Goal: Connect with others: Connect with others

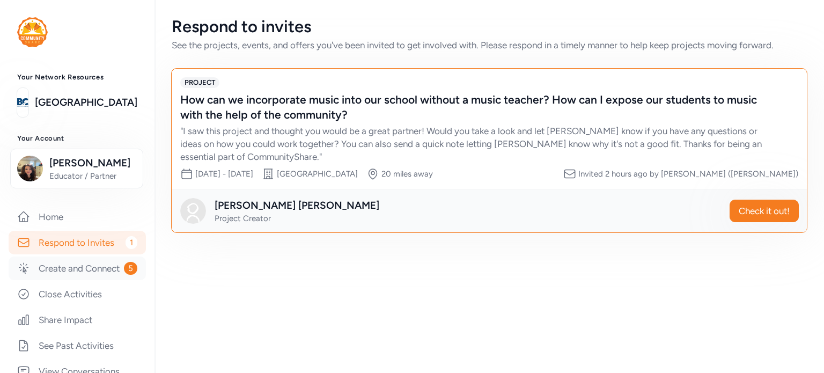
click at [111, 274] on link "Create and Connect 5" at bounding box center [77, 268] width 137 height 24
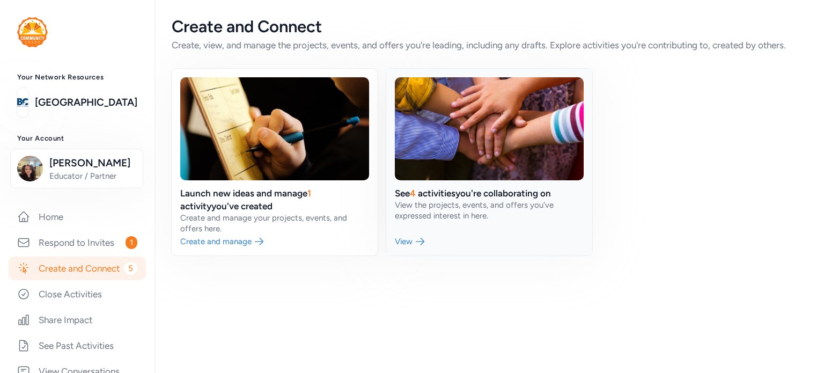
click at [414, 244] on link at bounding box center [489, 162] width 206 height 187
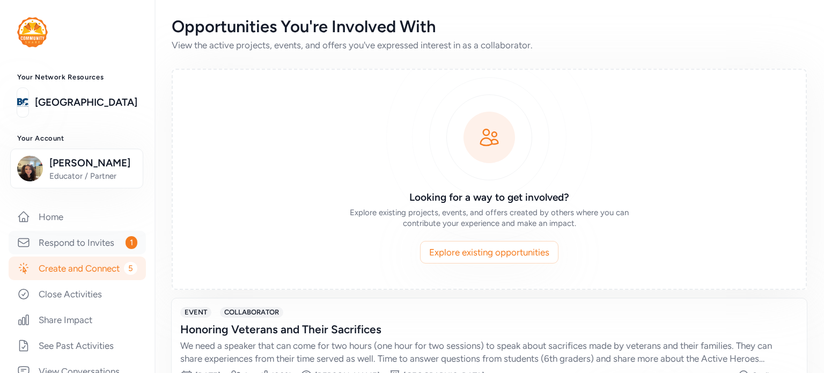
click at [109, 249] on link "Respond to Invites 1" at bounding box center [77, 243] width 137 height 24
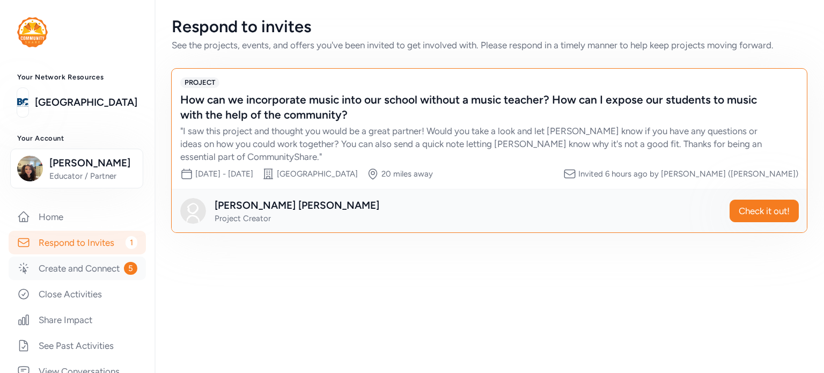
scroll to position [54, 0]
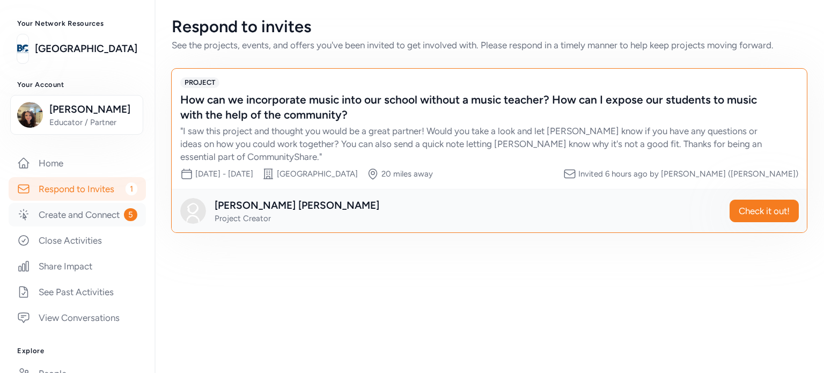
click at [67, 226] on link "Create and Connect 5" at bounding box center [77, 215] width 137 height 24
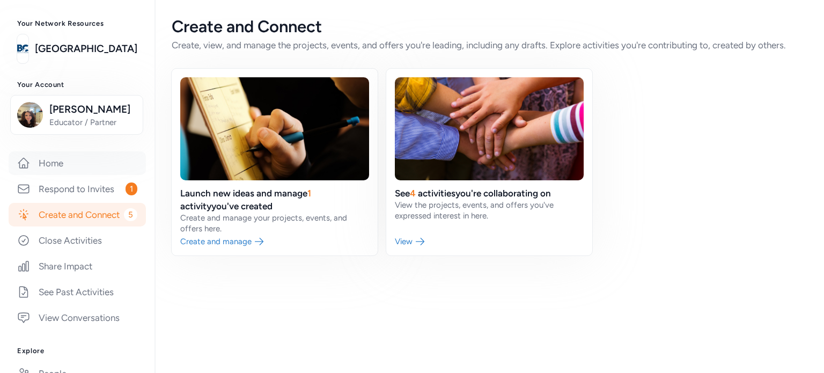
click at [66, 173] on link "Home" at bounding box center [77, 163] width 137 height 24
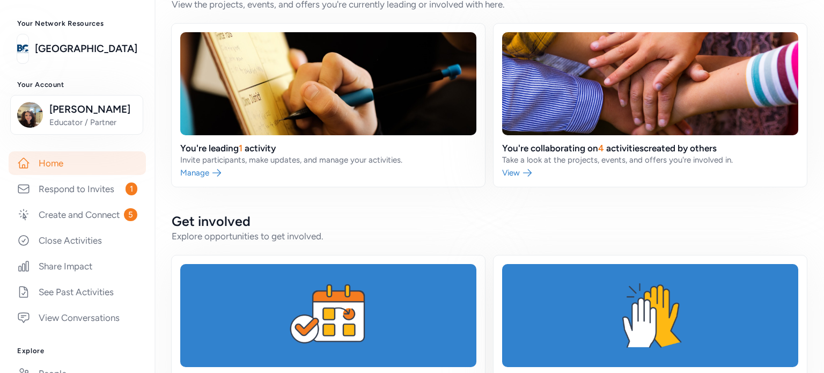
click at [246, 164] on link at bounding box center [328, 105] width 313 height 163
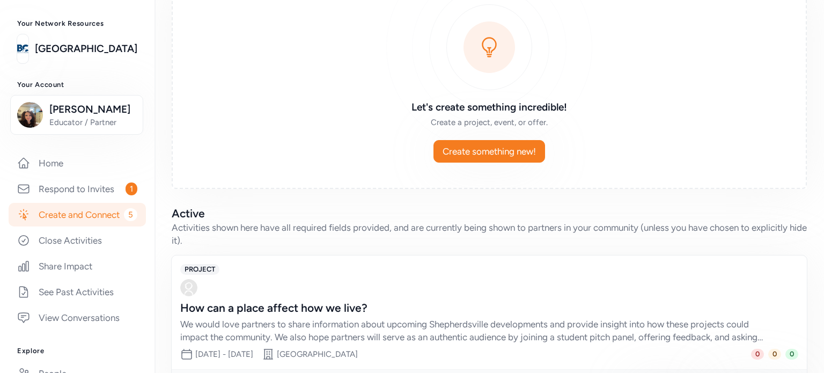
scroll to position [142, 0]
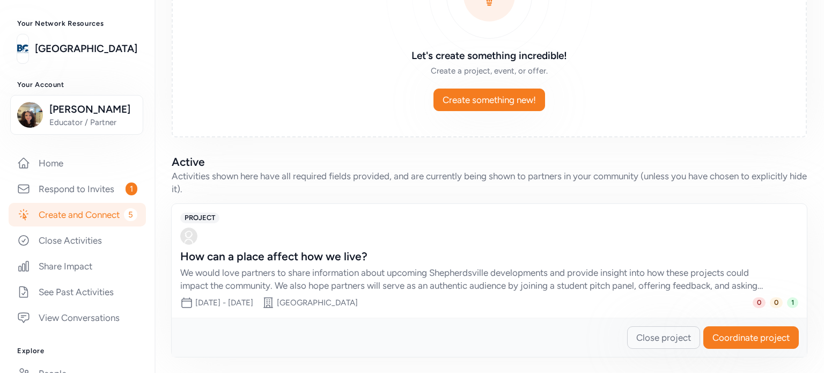
drag, startPoint x: 718, startPoint y: 343, endPoint x: 646, endPoint y: 359, distance: 74.2
click at [646, 359] on div "Projects, Events, and Offers you're leading View the active projects, events, a…" at bounding box center [490, 116] width 670 height 516
click at [320, 261] on div "How can a place affect how we live?" at bounding box center [478, 256] width 597 height 15
click at [320, 276] on div "We would love partners to share information about upcoming Shepherdsville devel…" at bounding box center [478, 279] width 597 height 26
click at [751, 331] on span "Coordinate project" at bounding box center [751, 337] width 77 height 13
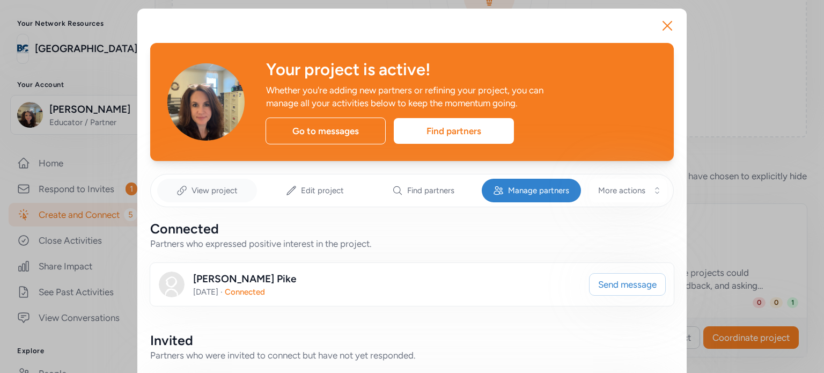
click at [239, 193] on div "View project" at bounding box center [207, 191] width 100 height 24
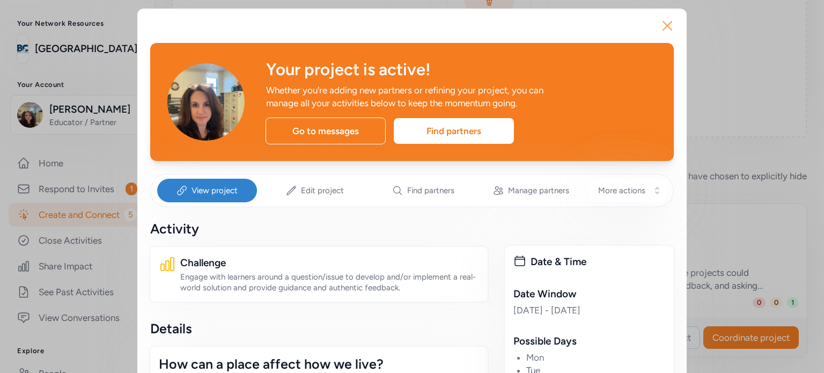
click at [663, 19] on icon "button" at bounding box center [667, 25] width 17 height 17
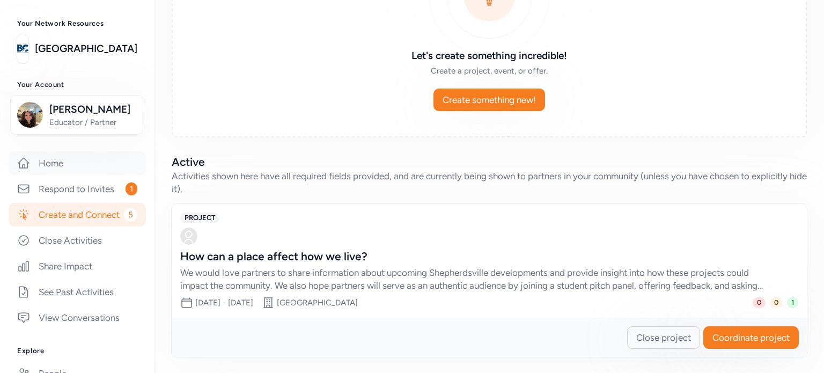
click at [71, 161] on link "Home" at bounding box center [77, 163] width 137 height 24
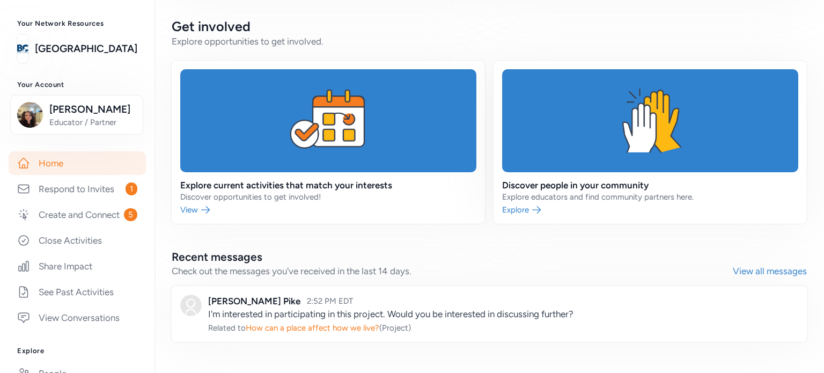
scroll to position [589, 0]
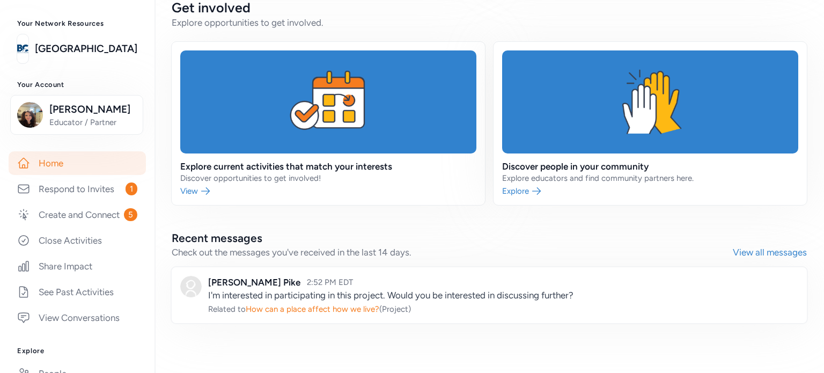
click at [361, 309] on link at bounding box center [489, 295] width 635 height 56
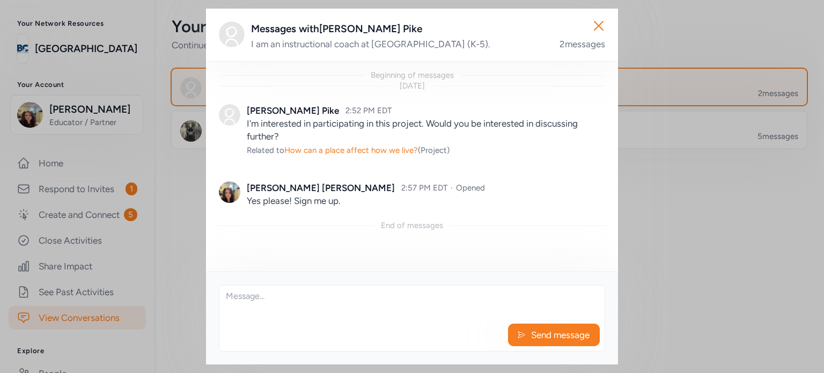
click at [410, 130] on p "I'm interested in participating in this project. Would you be interested in dis…" at bounding box center [426, 130] width 358 height 26
click at [401, 121] on p "I'm interested in participating in this project. Would you be interested in dis…" at bounding box center [426, 130] width 358 height 26
click at [331, 130] on p "I'm interested in participating in this project. Would you be interested in dis…" at bounding box center [426, 130] width 358 height 26
click at [596, 23] on icon "button" at bounding box center [598, 25] width 9 height 9
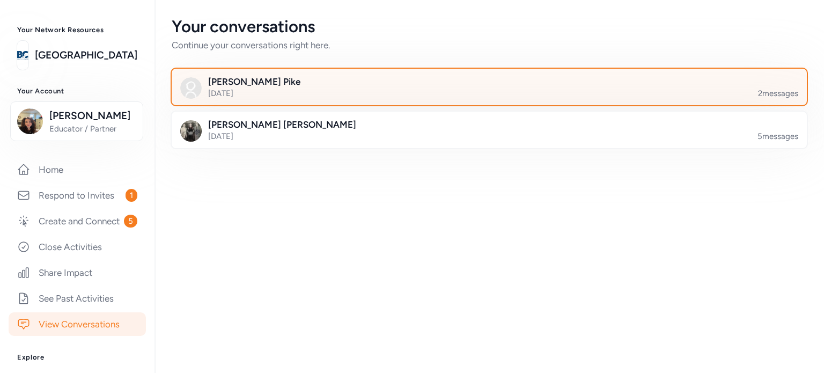
scroll to position [44, 0]
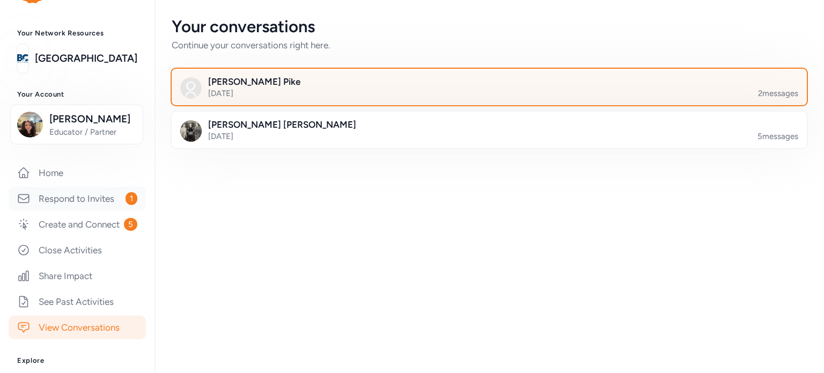
click at [52, 204] on link "Respond to Invites 1" at bounding box center [77, 199] width 137 height 24
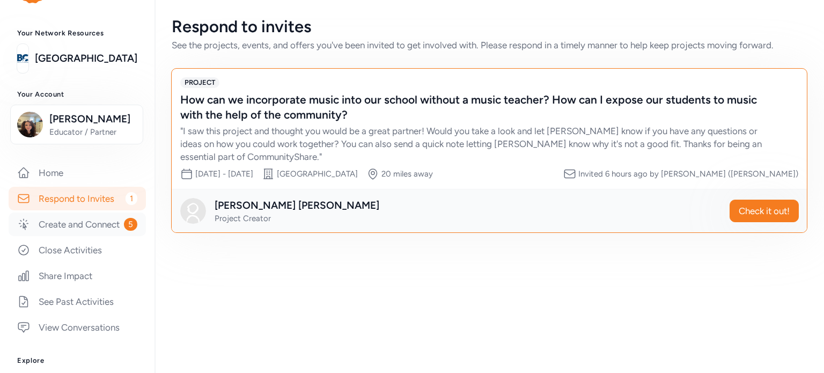
click at [52, 236] on link "Create and Connect 5" at bounding box center [77, 224] width 137 height 24
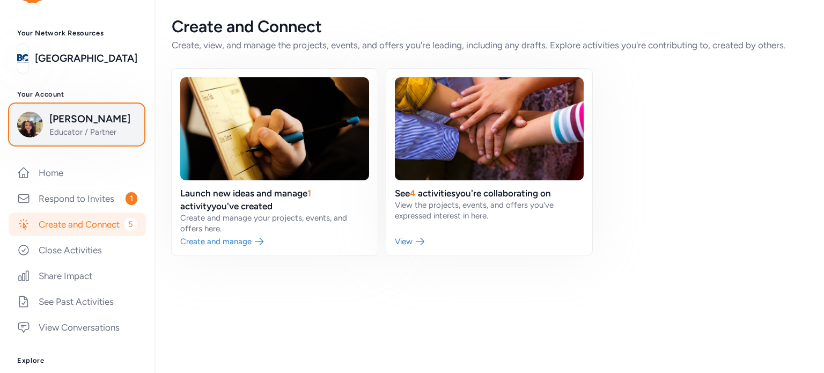
click at [72, 127] on span "Educator / Partner" at bounding box center [92, 132] width 87 height 11
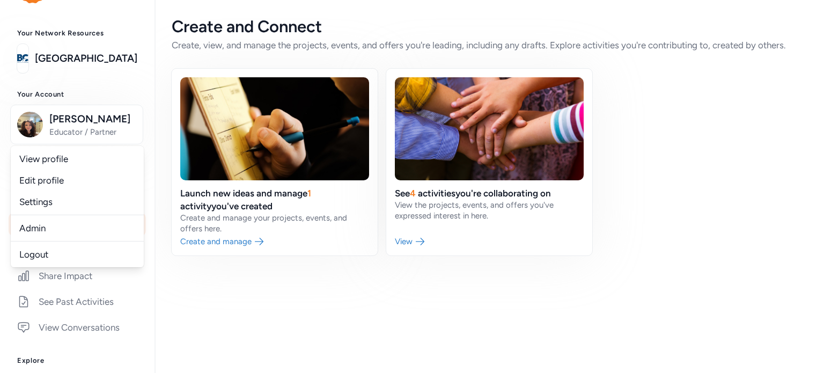
click at [220, 302] on div "Create and Connect Create, view, and manage the projects, events, and offers yo…" at bounding box center [490, 186] width 670 height 373
